Goal: Information Seeking & Learning: Find specific fact

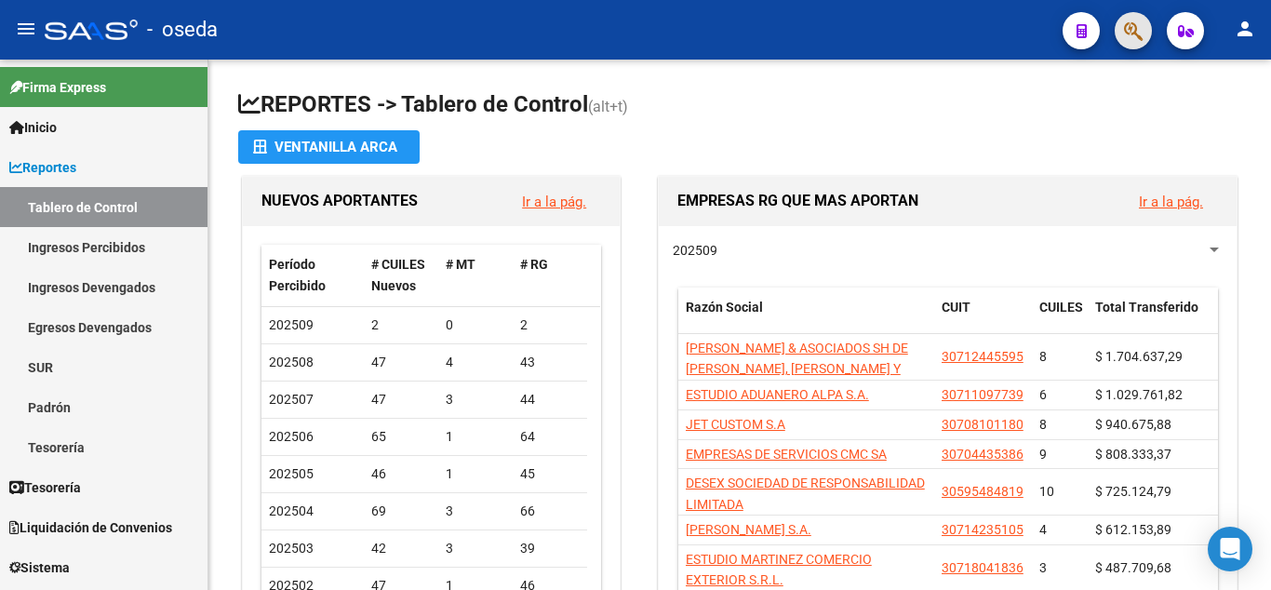
click at [1131, 38] on icon "button" at bounding box center [1133, 30] width 19 height 21
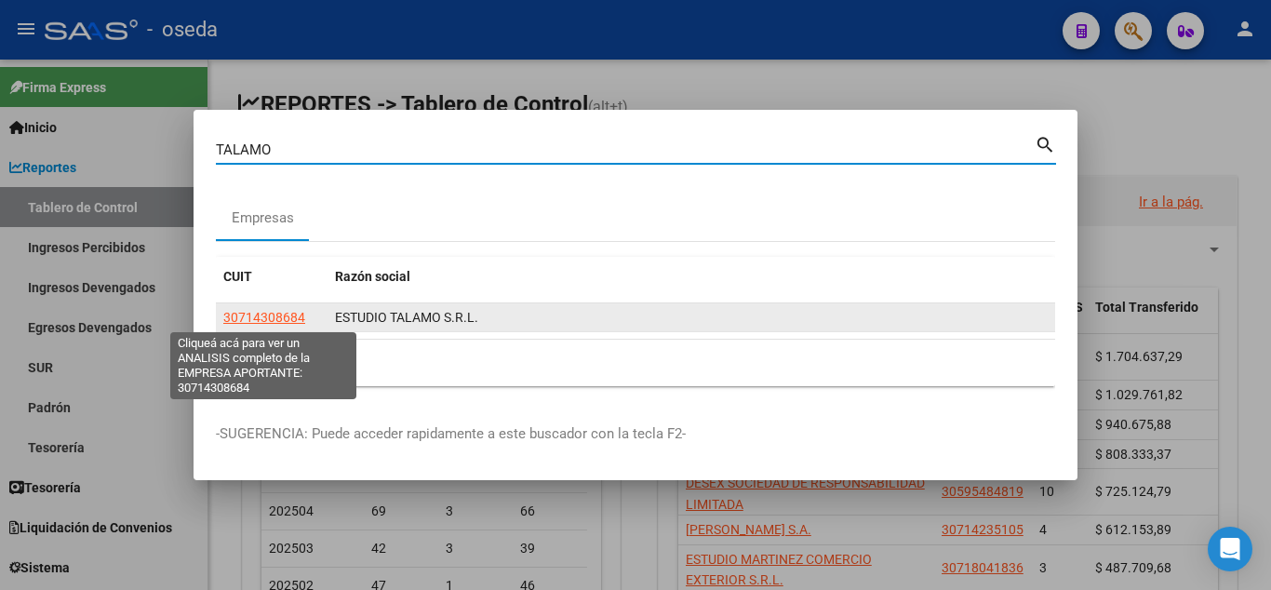
click at [282, 320] on span "30714308684" at bounding box center [264, 317] width 82 height 15
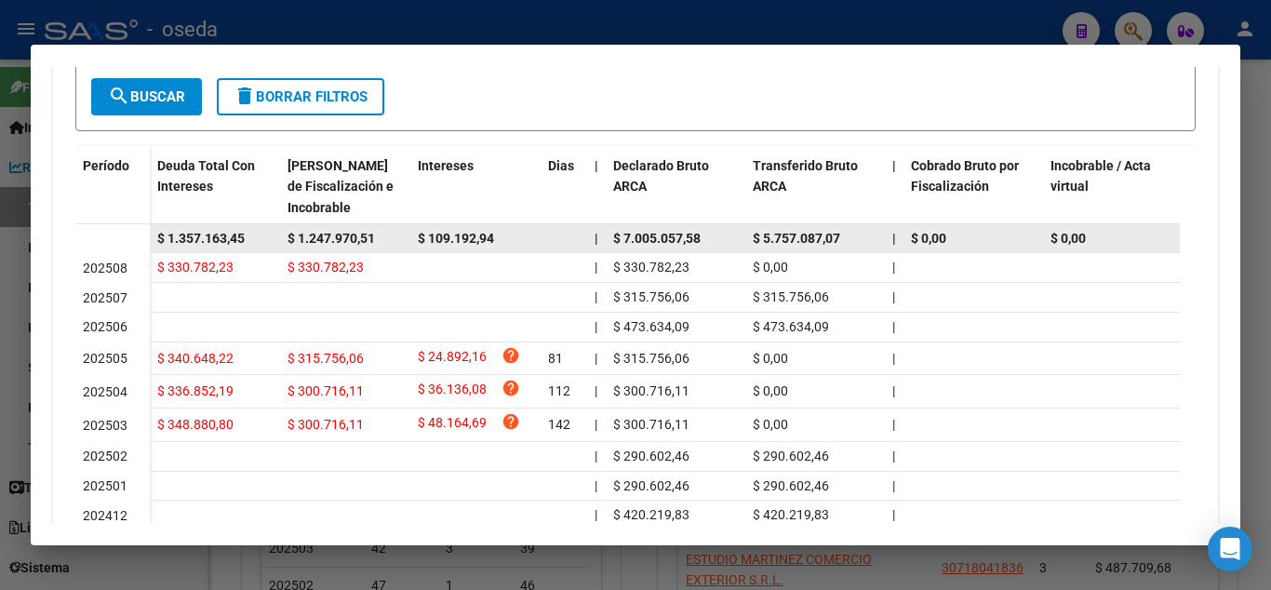
scroll to position [502, 0]
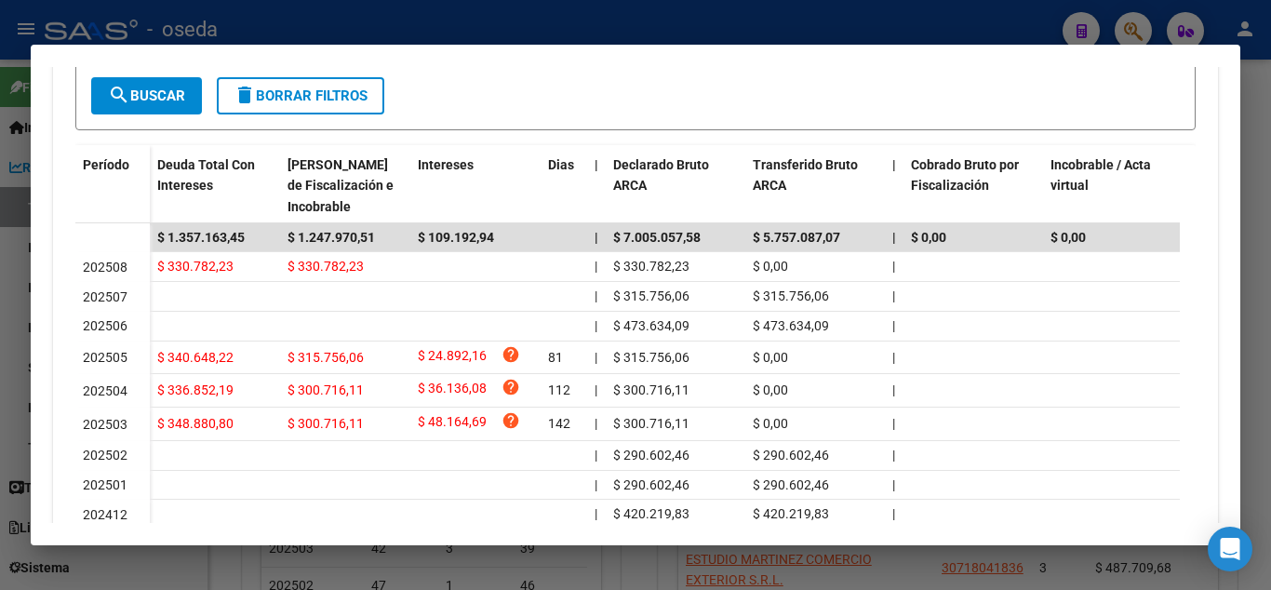
click at [1149, 18] on div at bounding box center [635, 295] width 1271 height 590
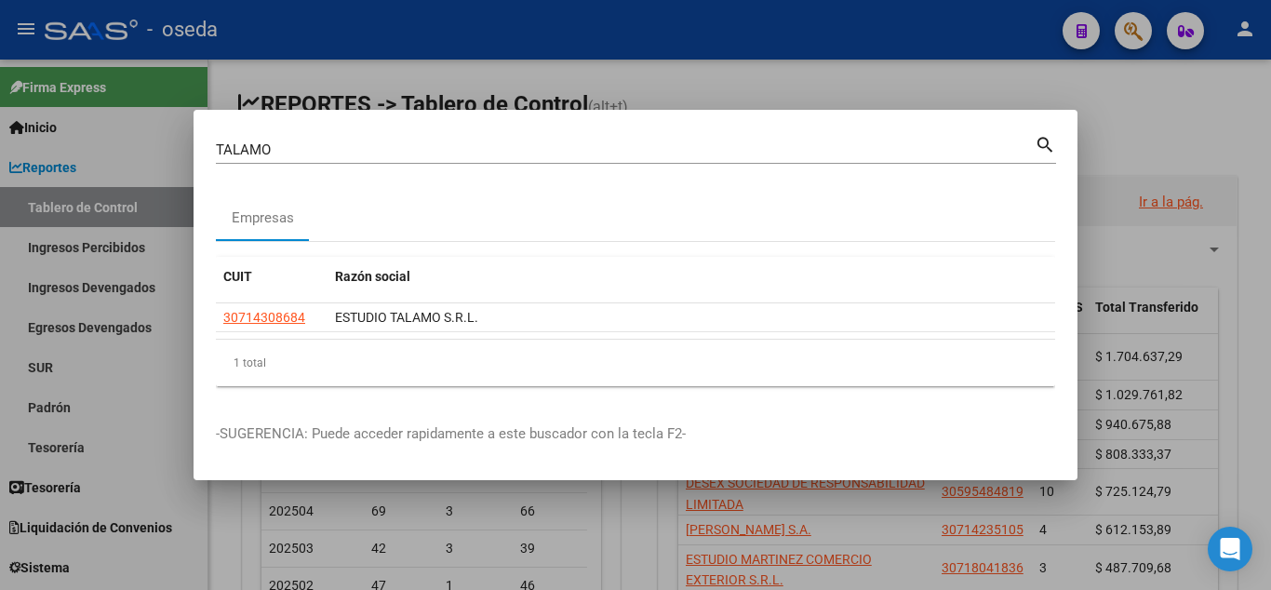
click at [350, 143] on input "TALAMO" at bounding box center [625, 149] width 819 height 17
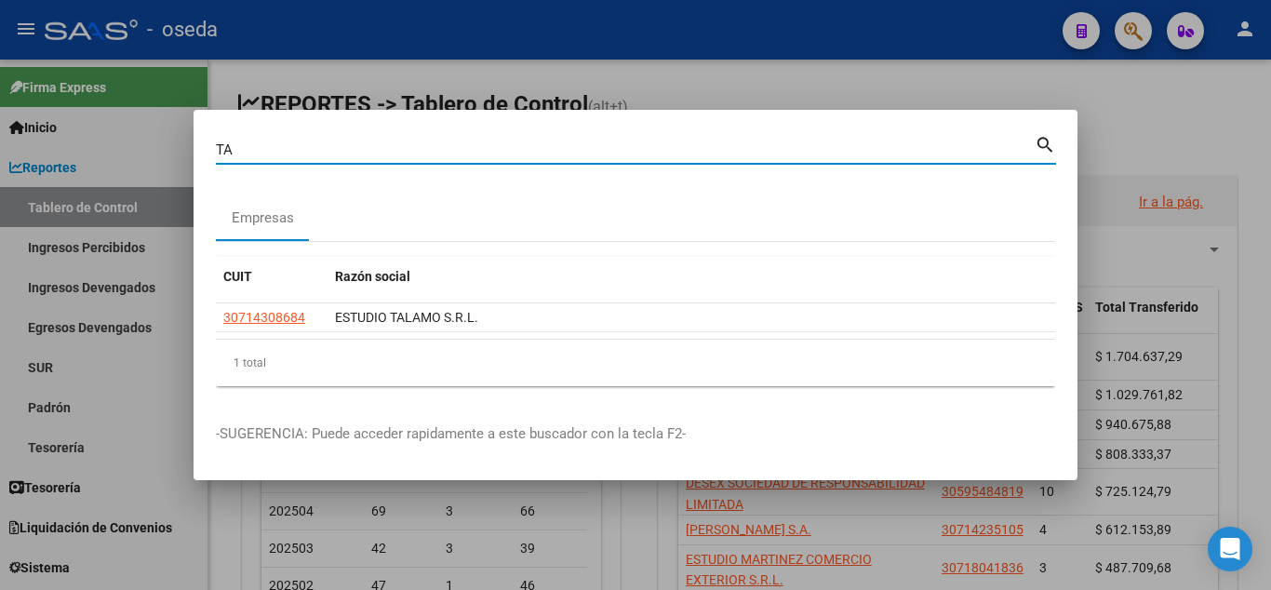
type input "T"
type input "MAAN EIA"
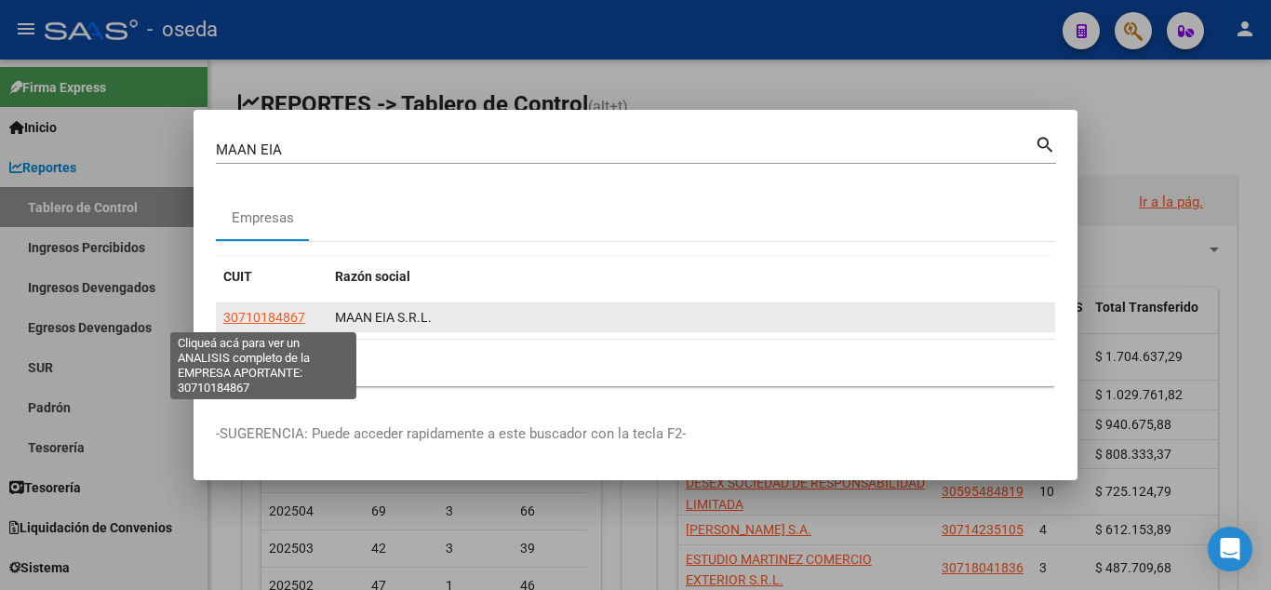
click at [269, 318] on span "30710184867" at bounding box center [264, 317] width 82 height 15
type textarea "30710184867"
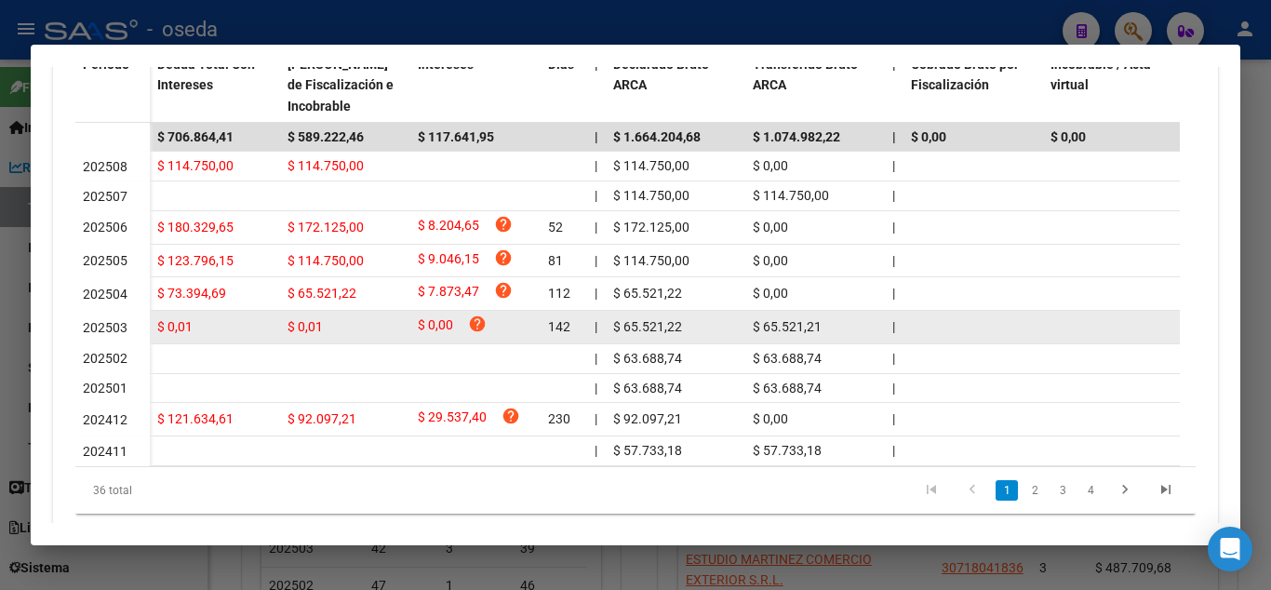
scroll to position [661, 0]
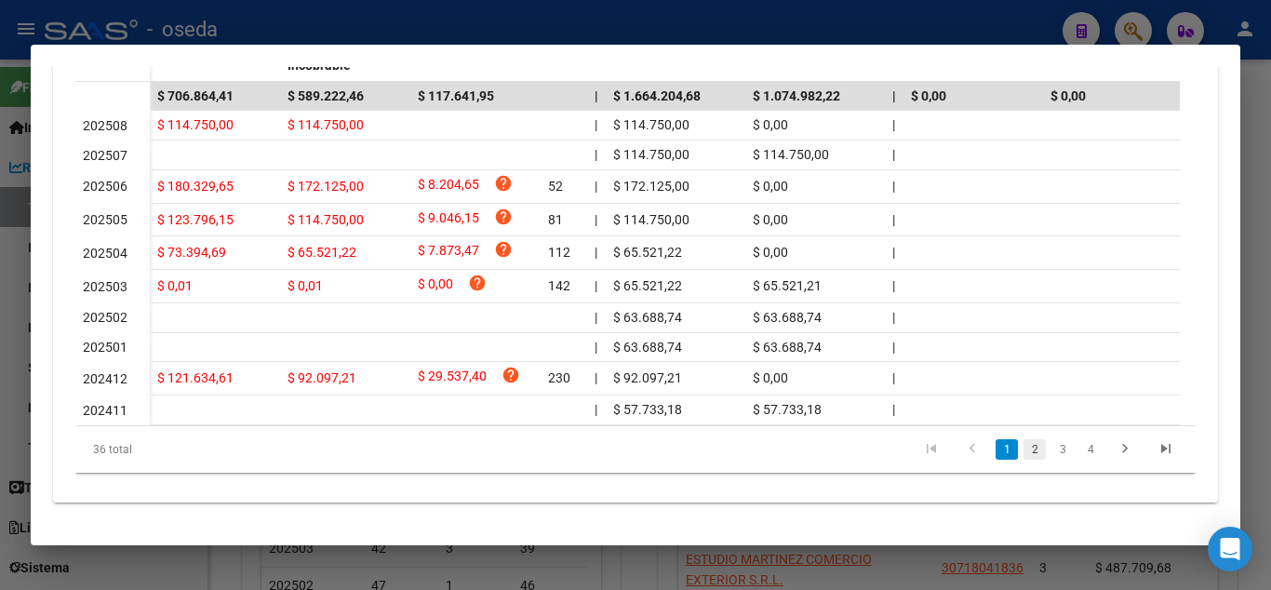
click at [1024, 450] on link "2" at bounding box center [1035, 449] width 22 height 20
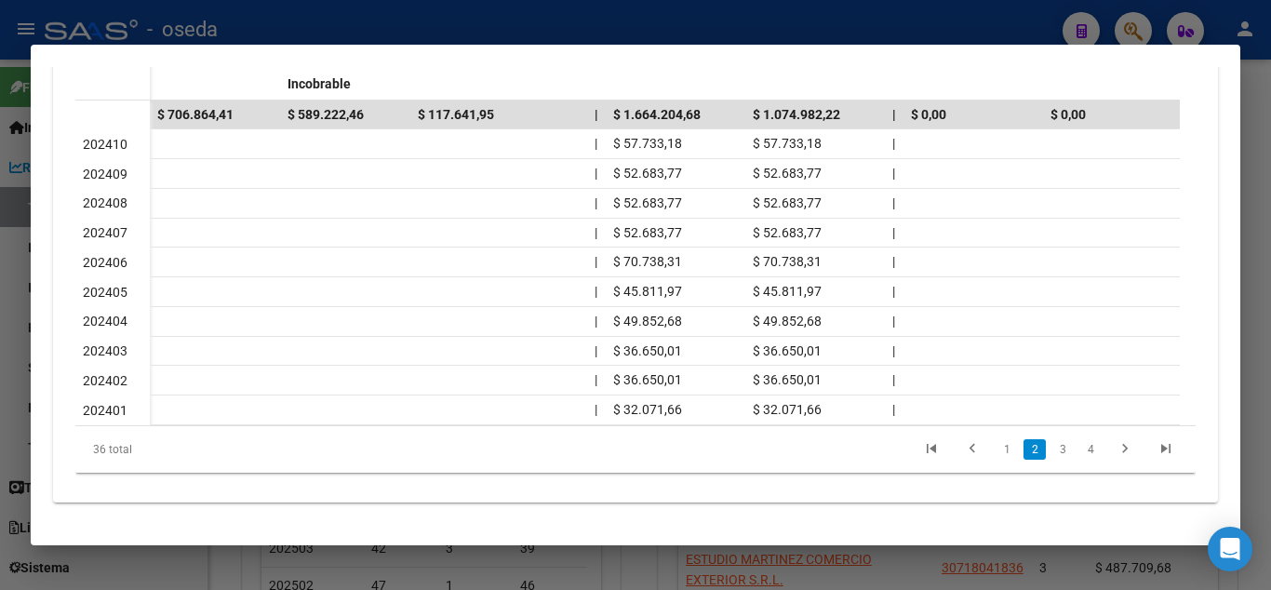
scroll to position [641, 0]
click at [1052, 452] on link "3" at bounding box center [1063, 449] width 22 height 20
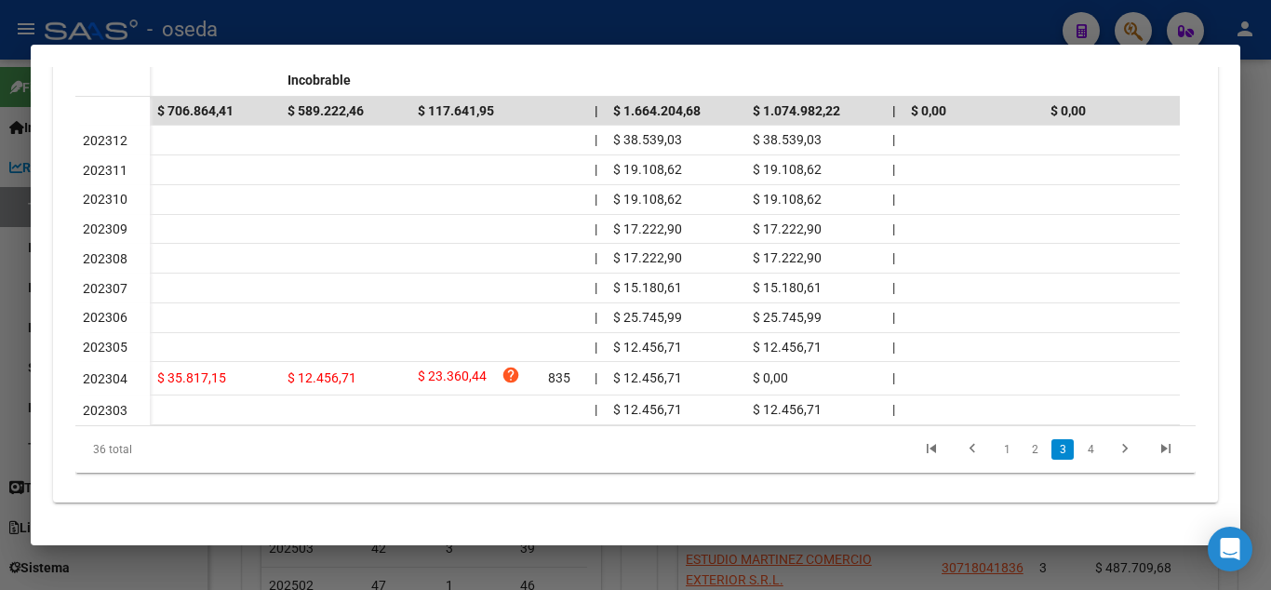
scroll to position [645, 0]
click at [1079, 450] on link "4" at bounding box center [1090, 449] width 22 height 20
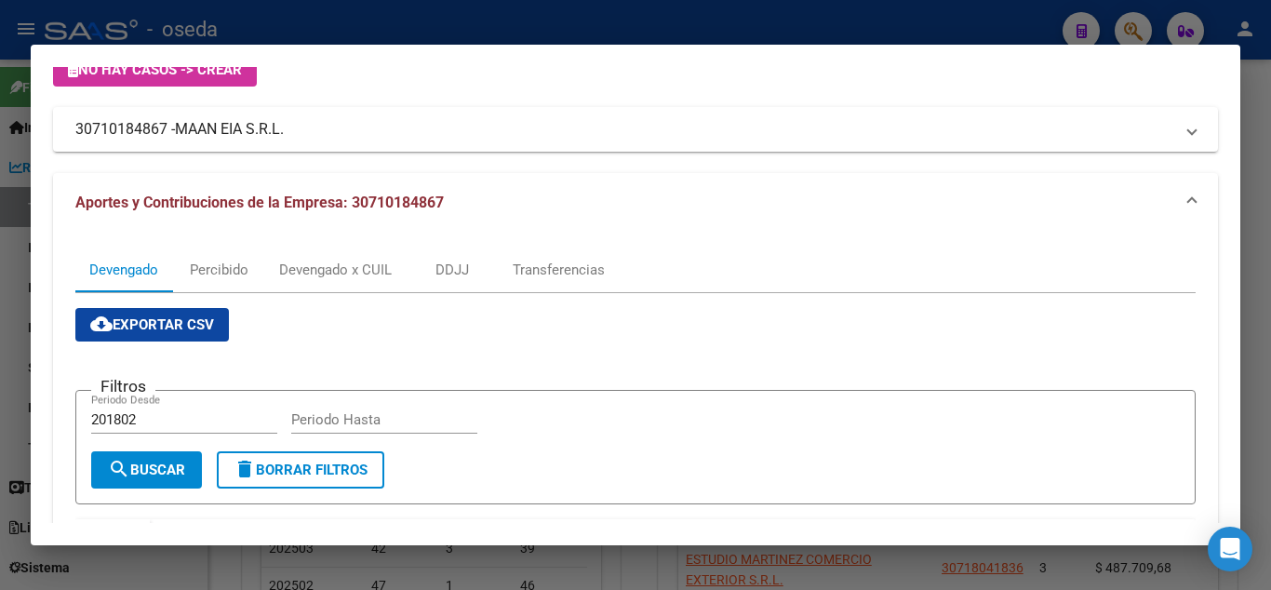
scroll to position [0, 0]
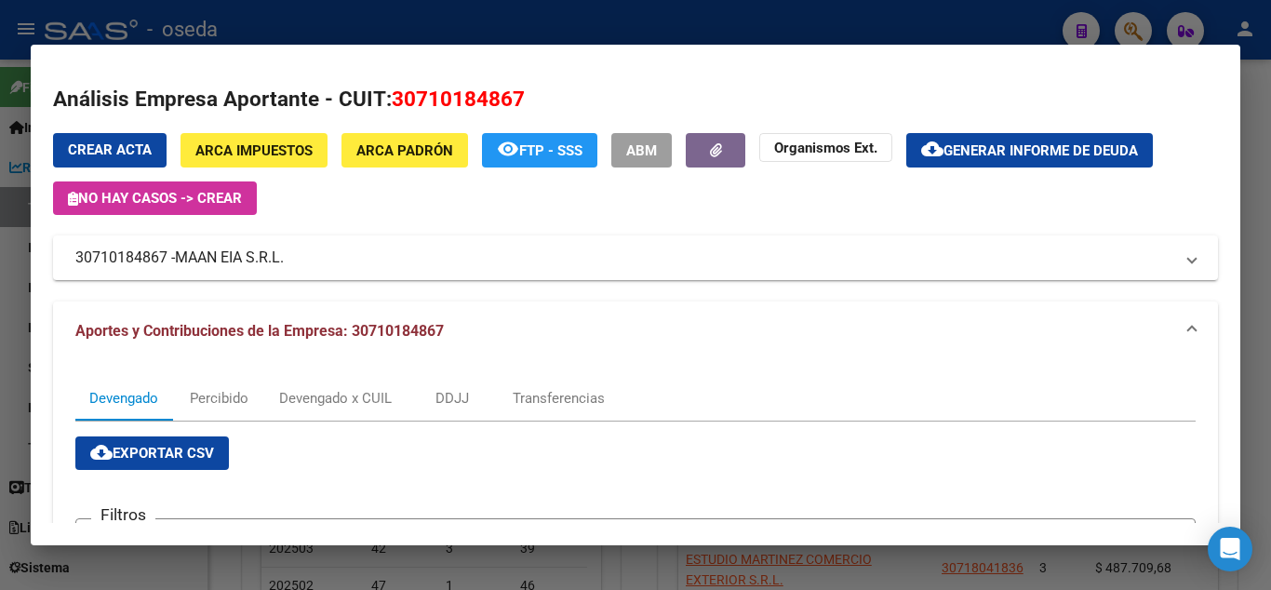
drag, startPoint x: 453, startPoint y: 31, endPoint x: 543, endPoint y: 4, distance: 94.2
click at [456, 28] on div at bounding box center [635, 295] width 1271 height 590
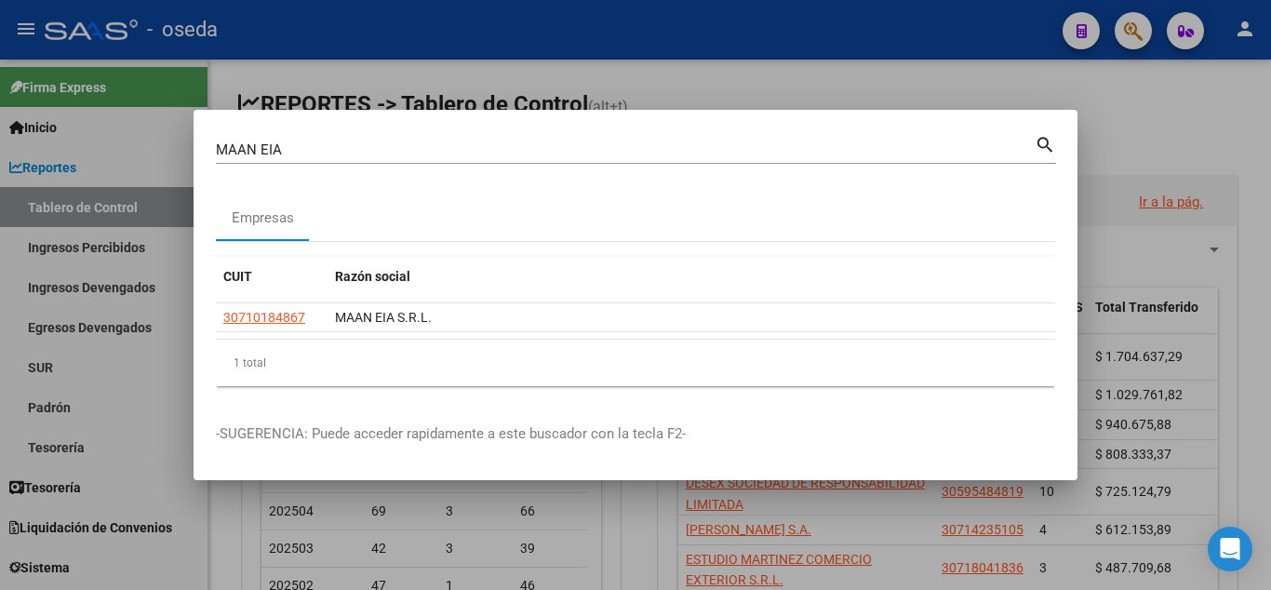
click at [389, 158] on div "MAAN EIA Buscar (apellido, dni, [PERSON_NAME], nro traspaso, cuit, obra social)" at bounding box center [625, 150] width 819 height 28
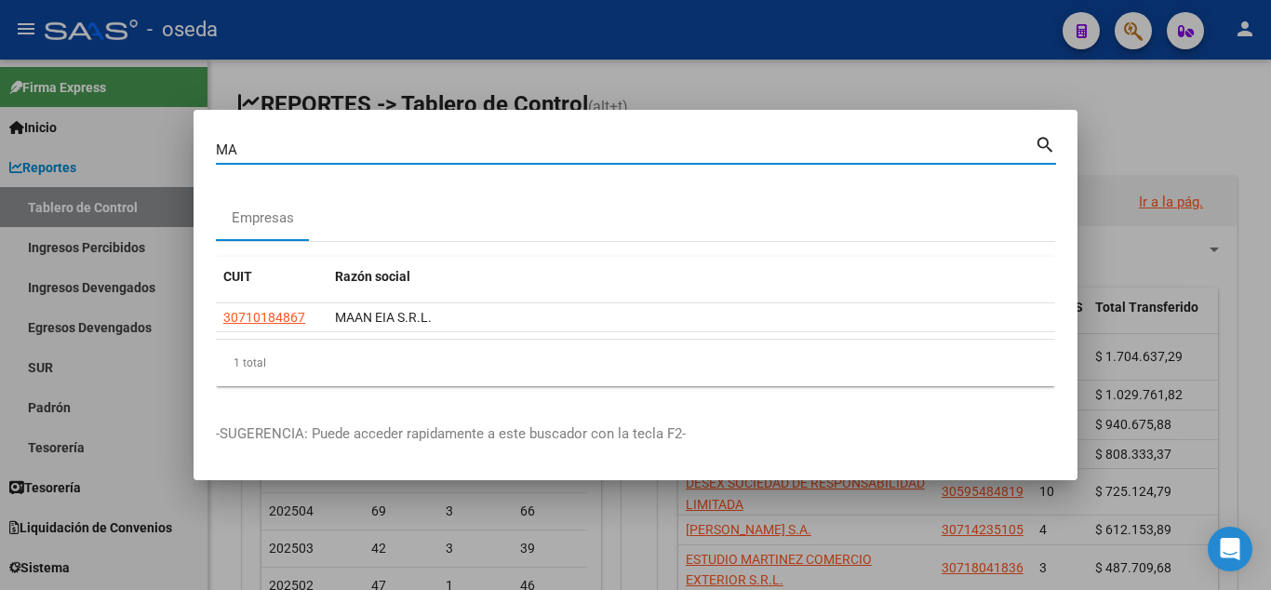
type input "M"
type input "gramm"
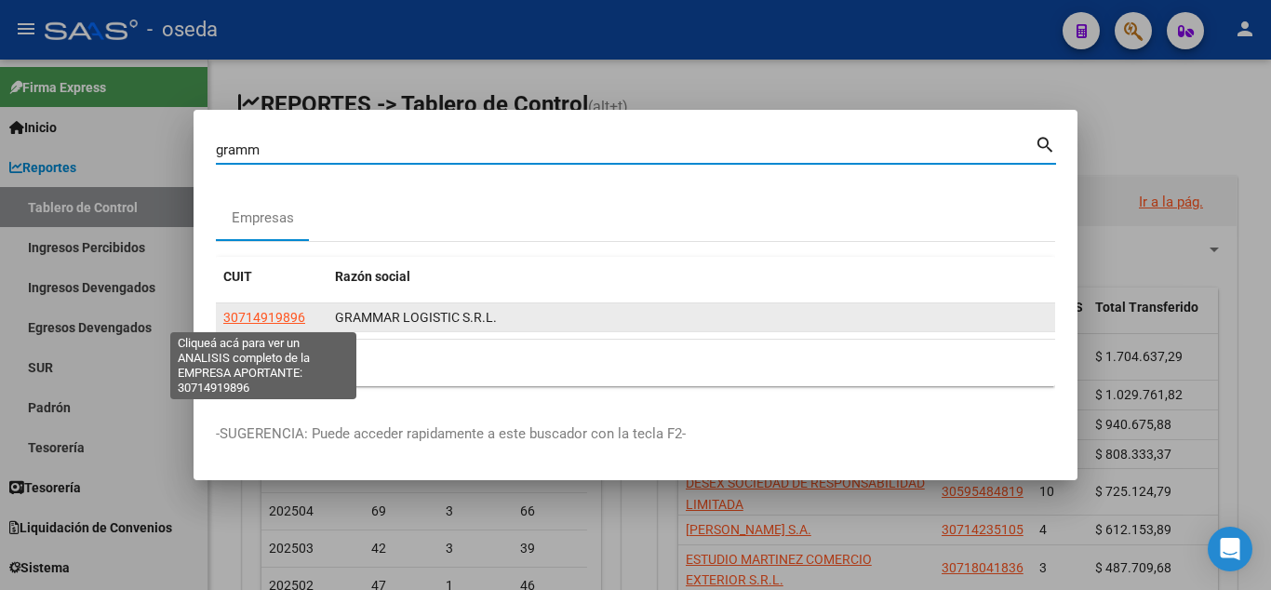
click at [266, 322] on span "30714919896" at bounding box center [264, 317] width 82 height 15
type textarea "30714919896"
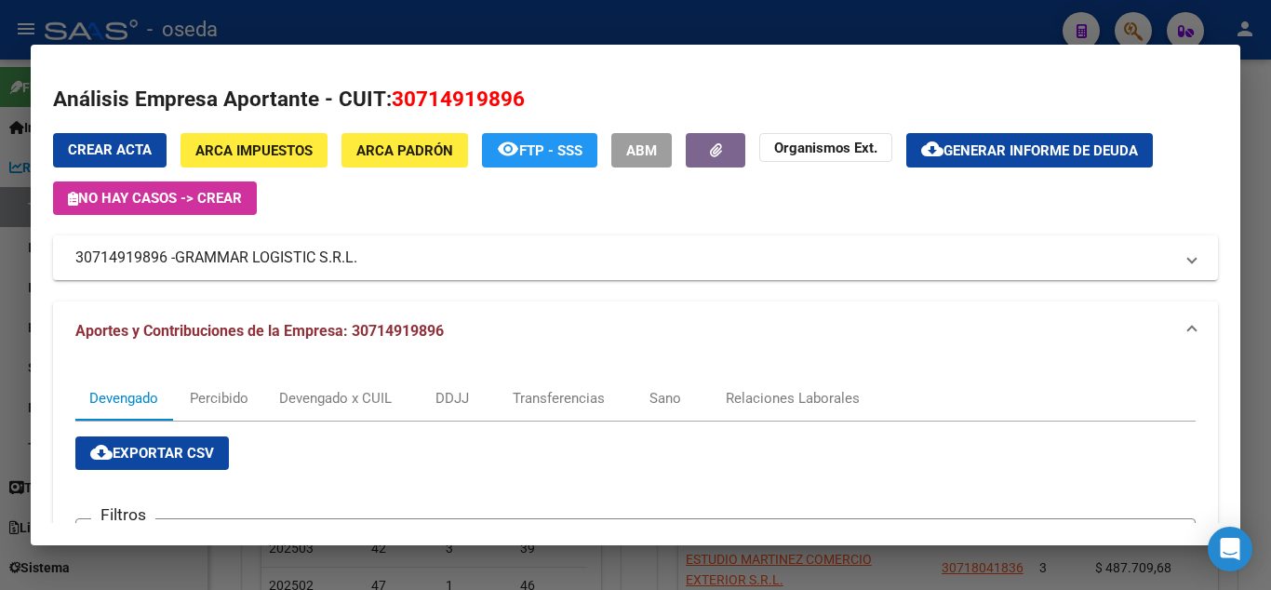
click at [368, 149] on span "ARCA Padrón" at bounding box center [404, 150] width 97 height 17
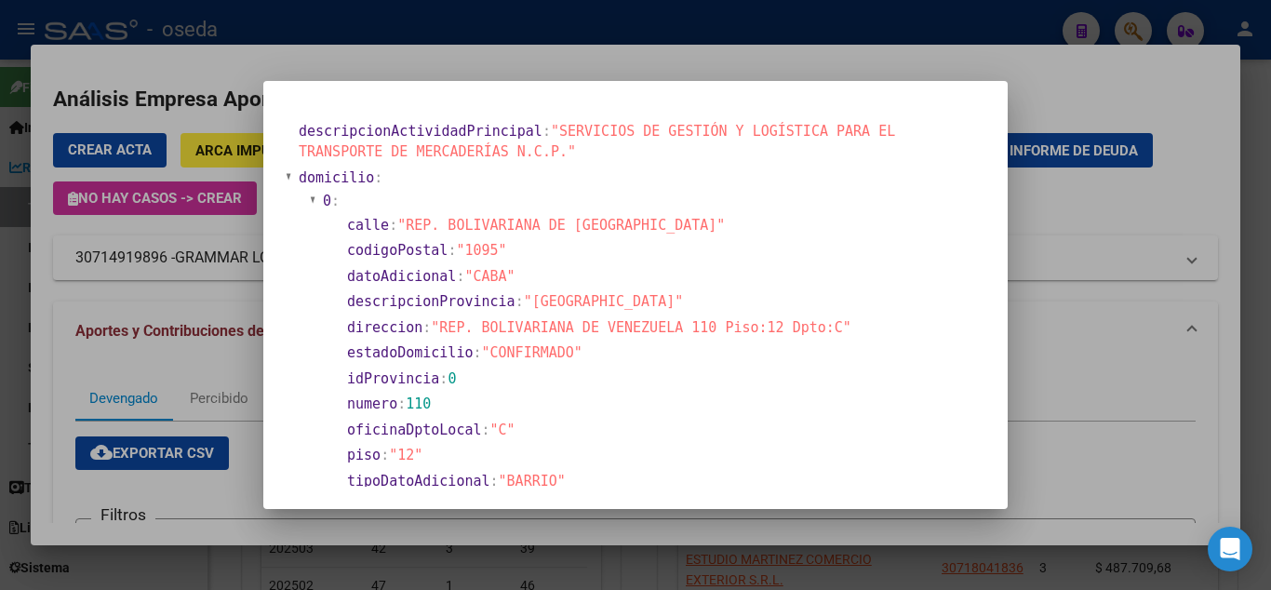
click at [642, 52] on div at bounding box center [635, 295] width 1271 height 590
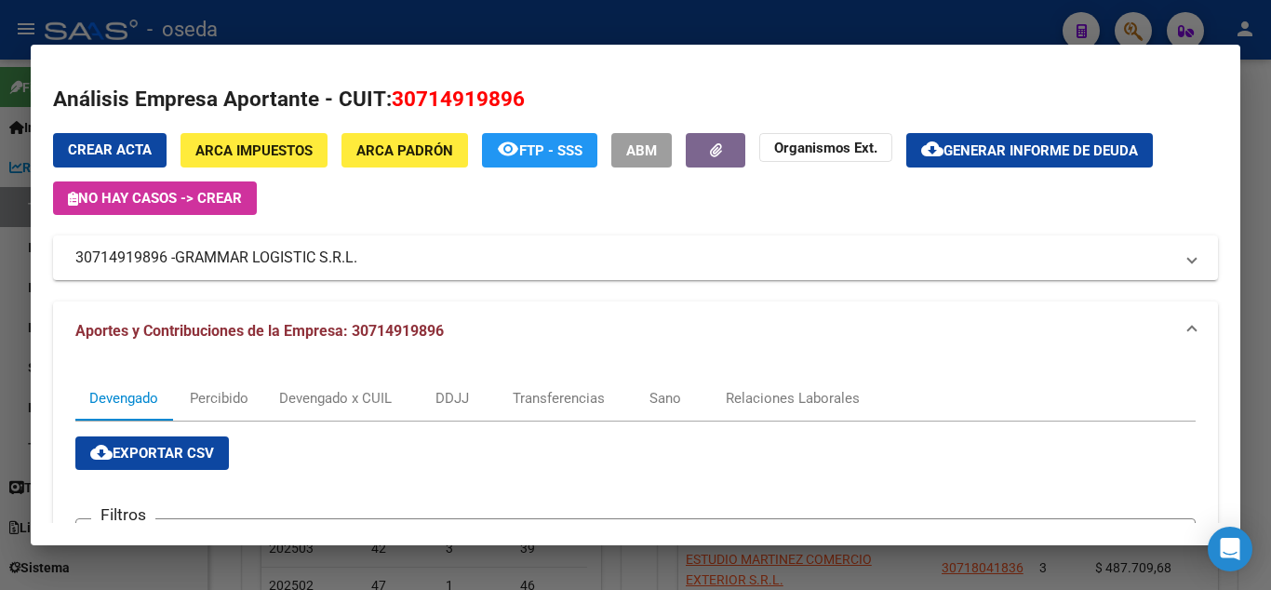
click at [758, 21] on div at bounding box center [635, 295] width 1271 height 590
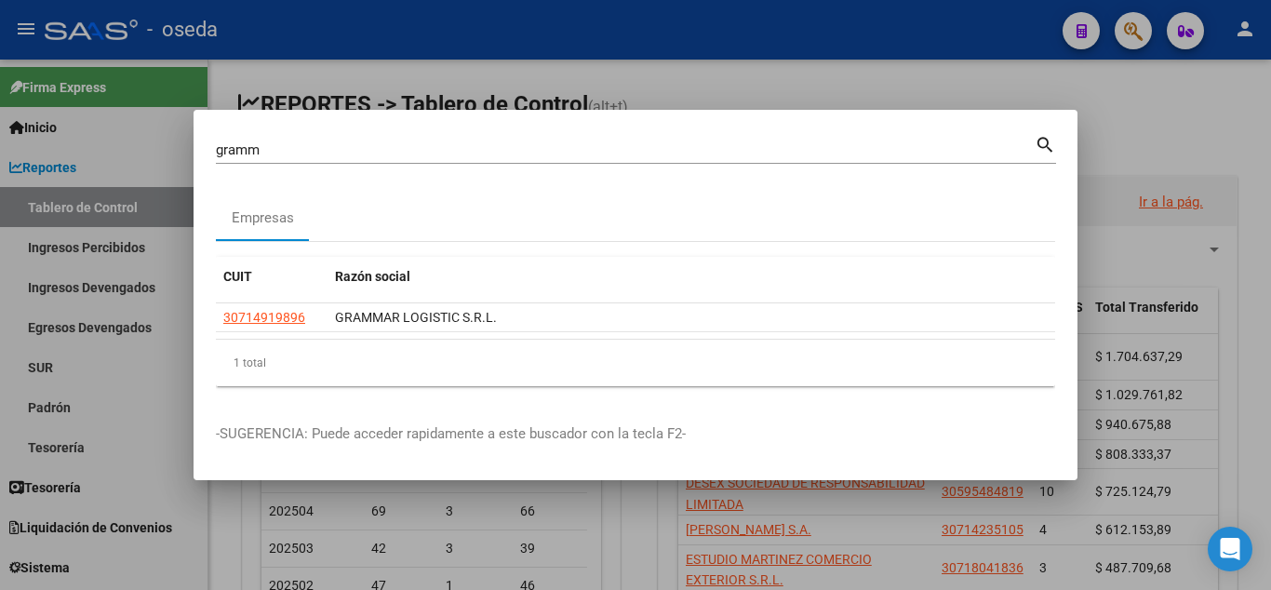
click at [374, 138] on div "gramm Buscar (apellido, dni, cuil, [PERSON_NAME], cuit, obra social)" at bounding box center [625, 150] width 819 height 28
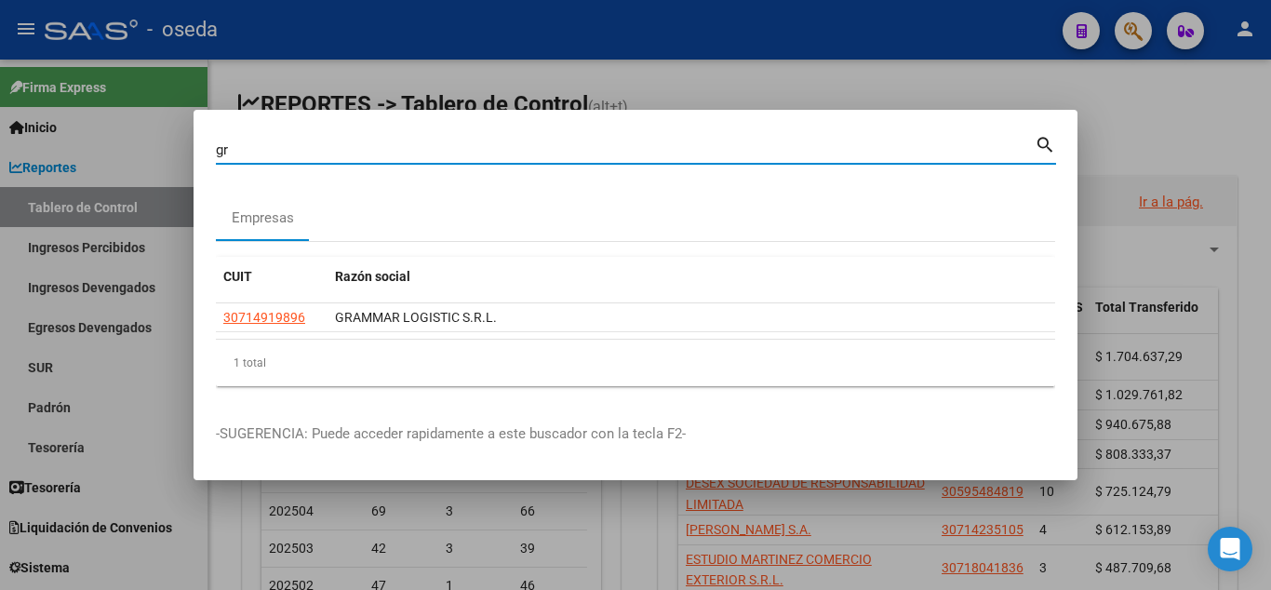
type input "g"
type input "south ame"
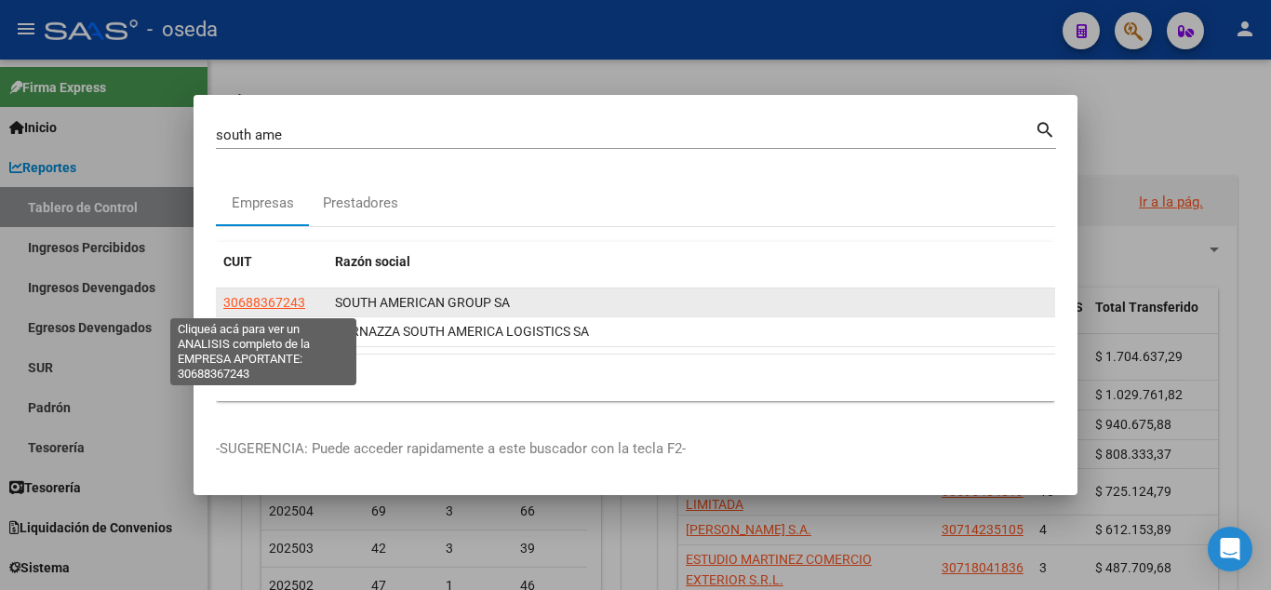
click at [255, 301] on span "30688367243" at bounding box center [264, 302] width 82 height 15
type textarea "30688367243"
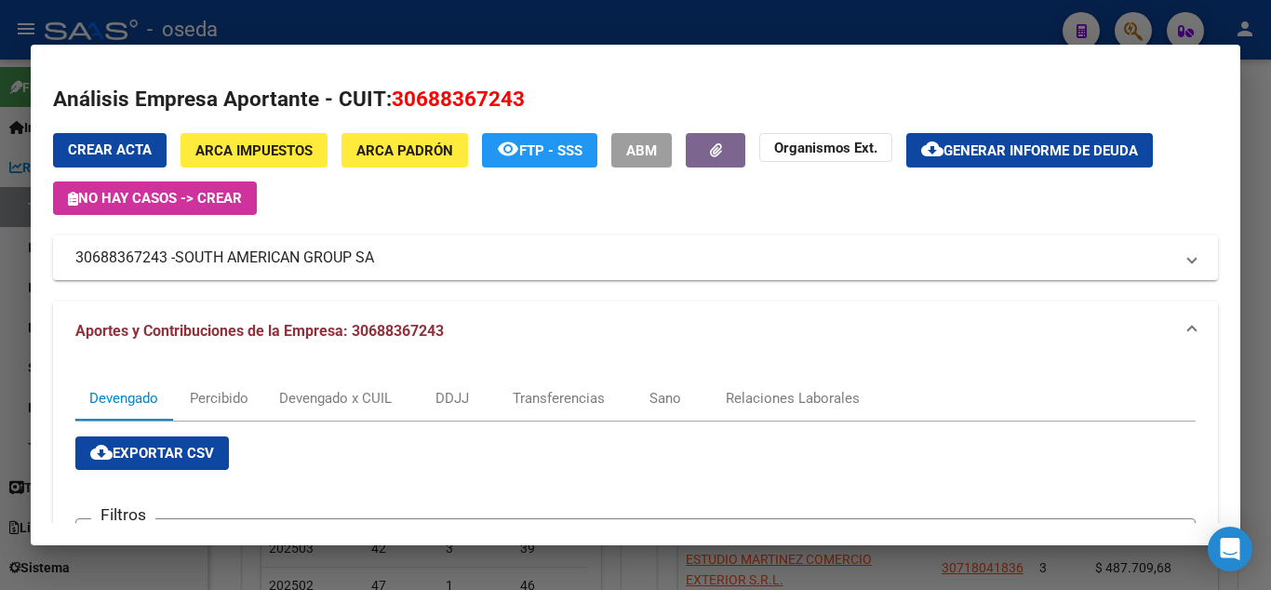
click at [402, 154] on span "ARCA Padrón" at bounding box center [404, 150] width 97 height 17
